Goal: Find contact information

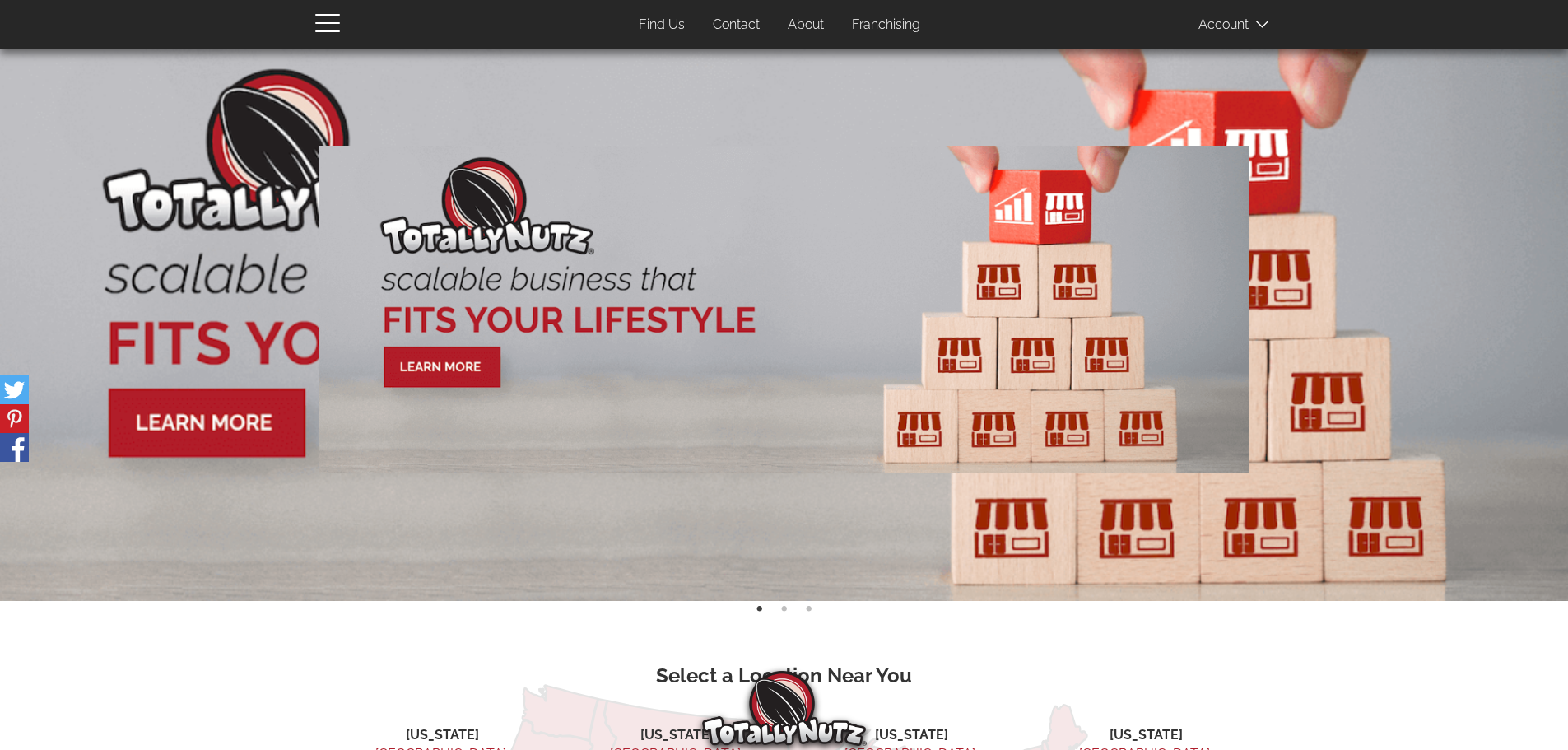
click at [732, 28] on link "Contact" at bounding box center [736, 24] width 72 height 32
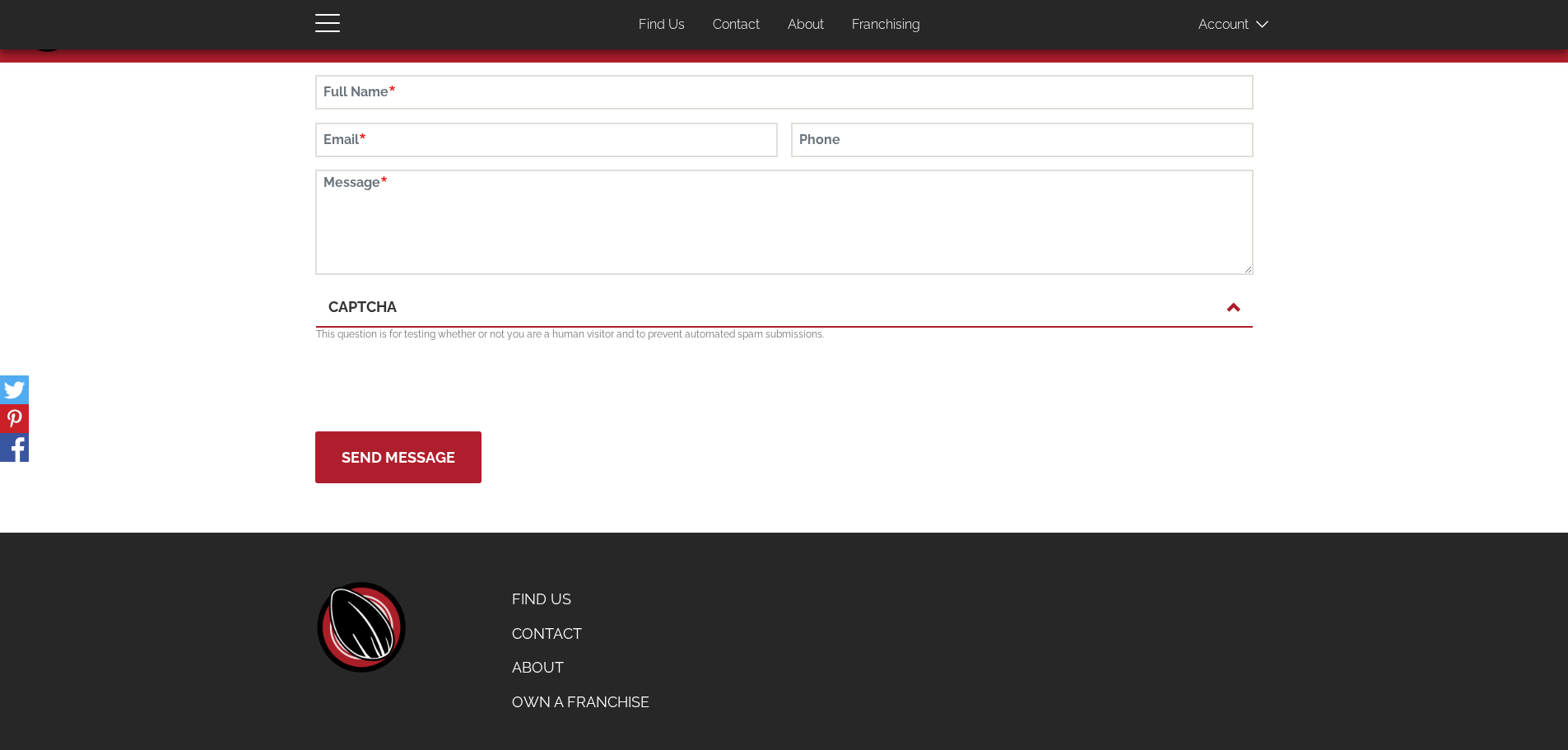
scroll to position [80, 0]
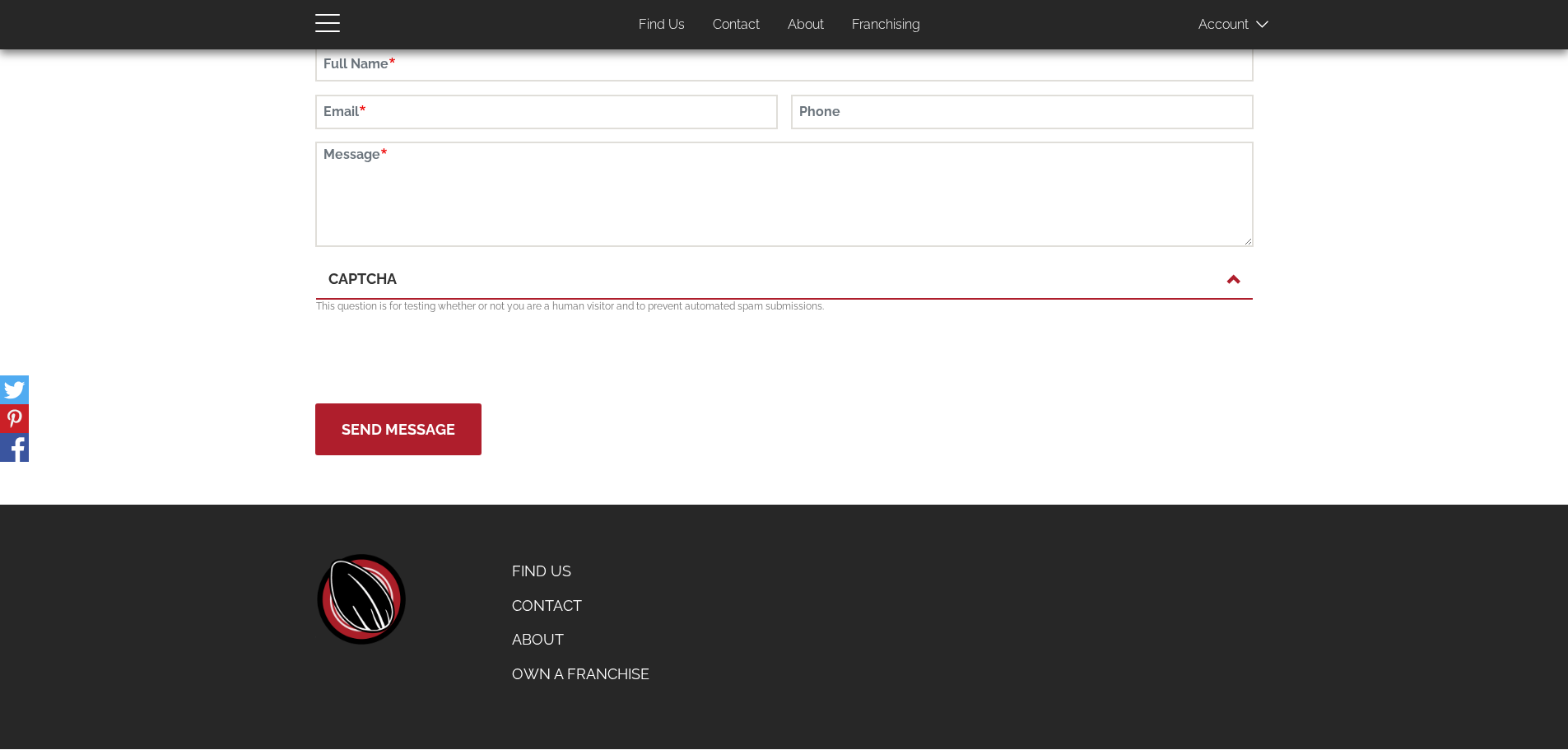
click at [542, 598] on link "Contact" at bounding box center [580, 606] width 162 height 35
